Goal: Information Seeking & Learning: Learn about a topic

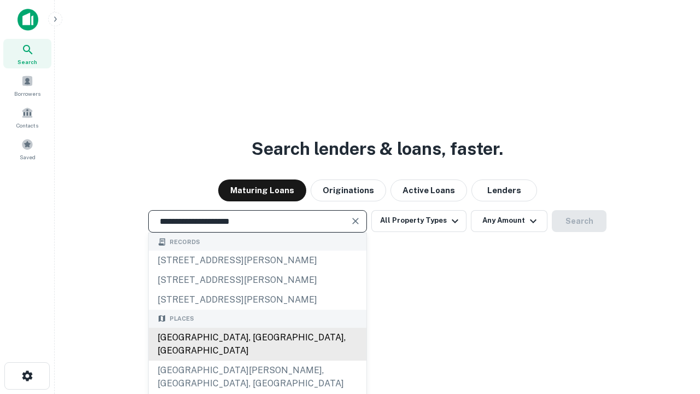
click at [257, 360] on div "[GEOGRAPHIC_DATA], [GEOGRAPHIC_DATA], [GEOGRAPHIC_DATA]" at bounding box center [258, 343] width 218 height 33
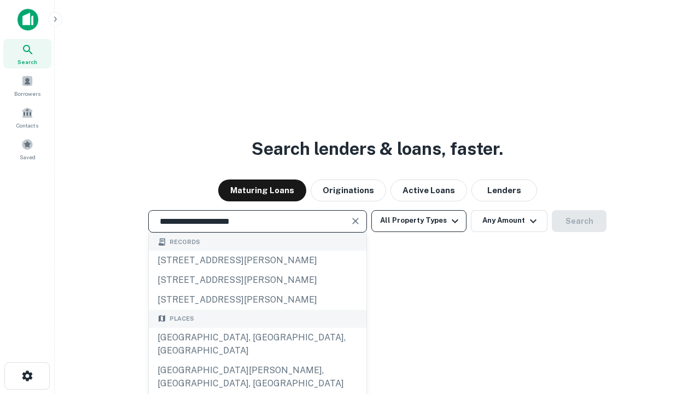
click at [419, 220] on button "All Property Types" at bounding box center [418, 221] width 95 height 22
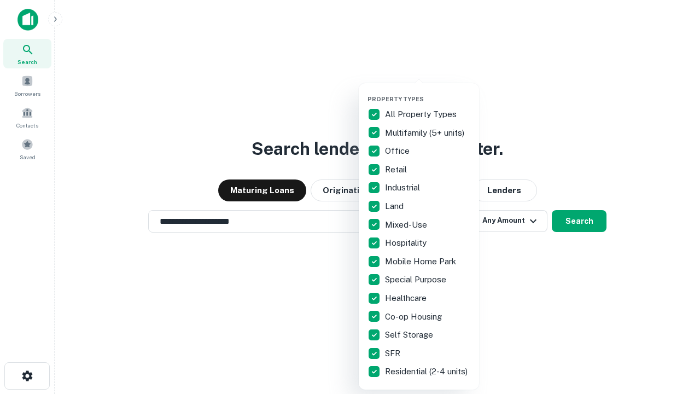
type input "**********"
click at [427, 92] on button "button" at bounding box center [427, 92] width 120 height 1
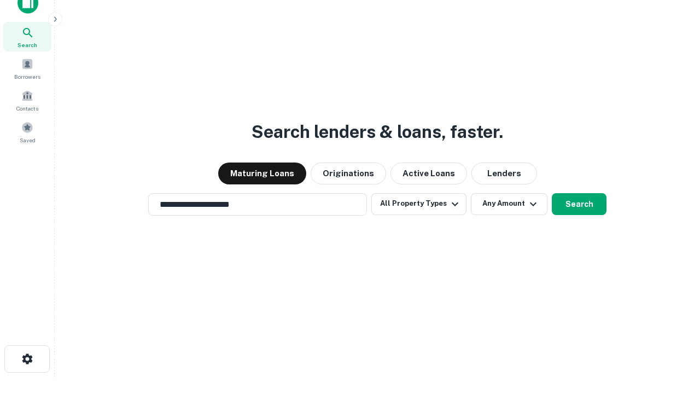
scroll to position [7, 132]
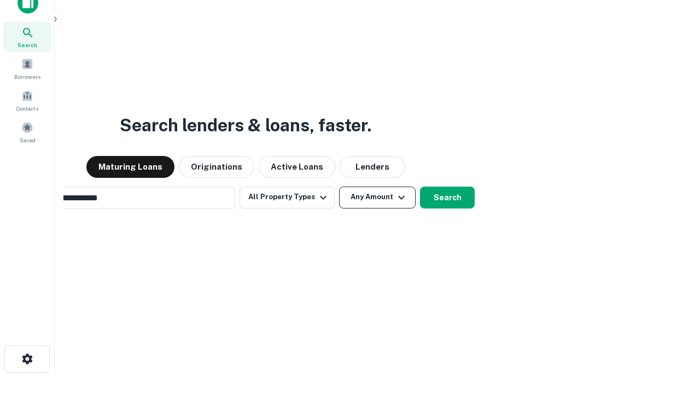
click at [339, 186] on button "Any Amount" at bounding box center [377, 197] width 77 height 22
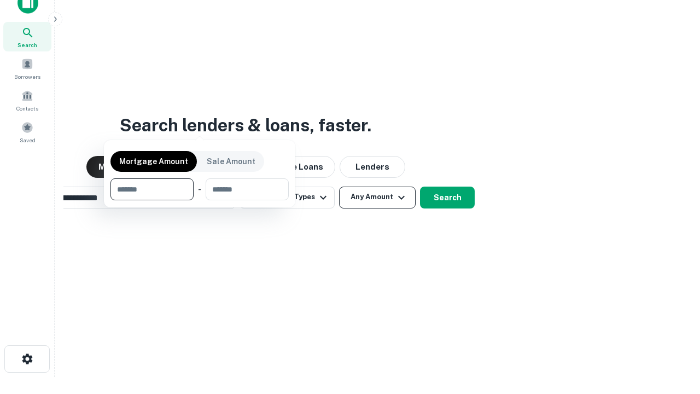
scroll to position [17, 0]
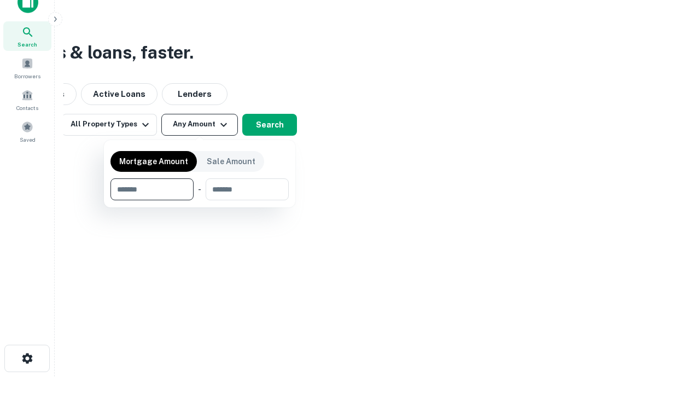
type input "*******"
click at [200, 200] on button "button" at bounding box center [199, 200] width 178 height 1
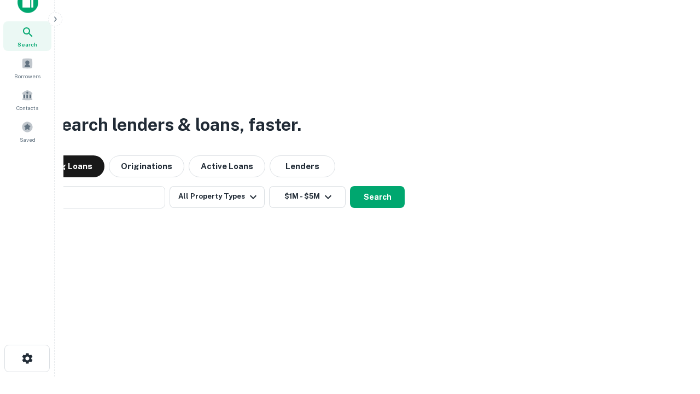
scroll to position [17, 0]
click at [350, 186] on button "Search" at bounding box center [377, 197] width 55 height 22
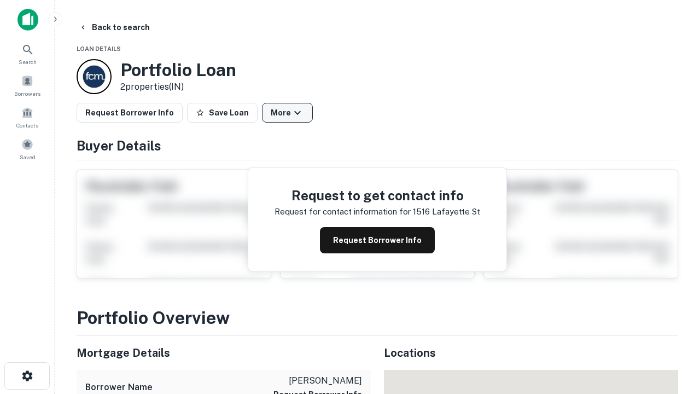
click at [287, 113] on button "More" at bounding box center [287, 113] width 51 height 20
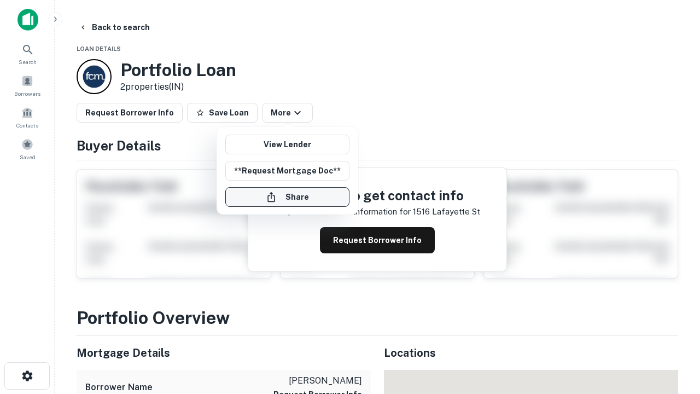
click at [287, 197] on button "Share" at bounding box center [287, 197] width 124 height 20
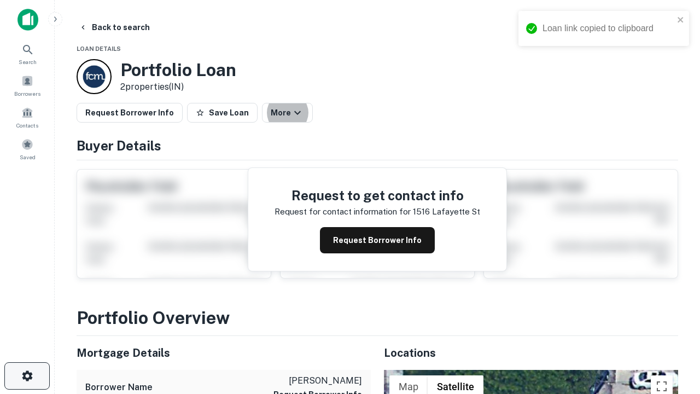
click at [27, 376] on icon "button" at bounding box center [27, 375] width 13 height 13
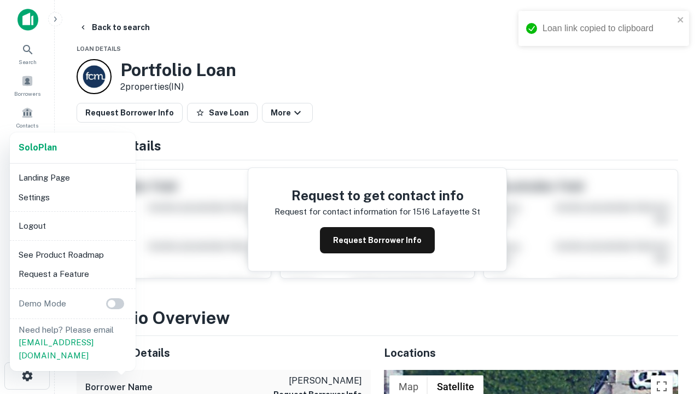
click at [72, 225] on li "Logout" at bounding box center [72, 226] width 117 height 20
